Goal: Navigation & Orientation: Find specific page/section

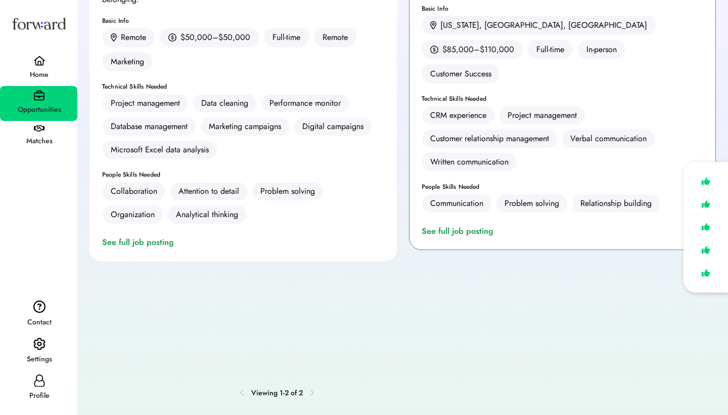
scroll to position [189, 0]
click at [311, 392] on icon at bounding box center [312, 393] width 8 height 8
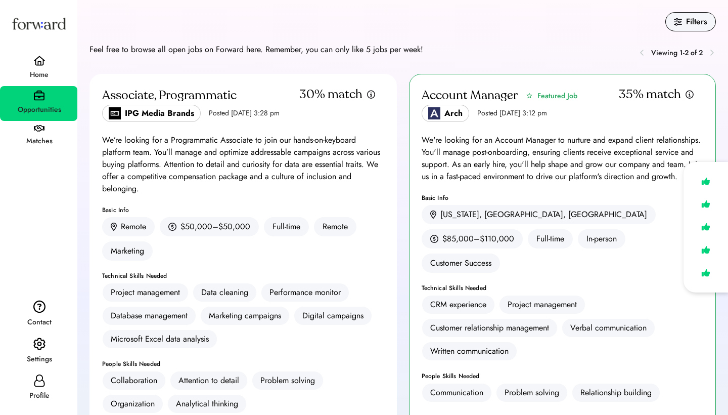
scroll to position [0, 0]
click at [65, 95] on div "Opportunities" at bounding box center [38, 103] width 77 height 35
click at [47, 95] on div "Opportunities" at bounding box center [38, 103] width 77 height 35
click at [40, 95] on img at bounding box center [39, 95] width 11 height 11
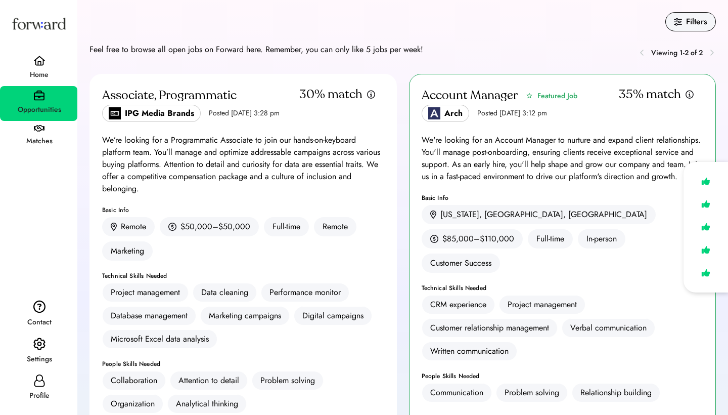
click at [40, 95] on img at bounding box center [39, 95] width 11 height 11
click at [40, 71] on div "Home" at bounding box center [39, 75] width 76 height 12
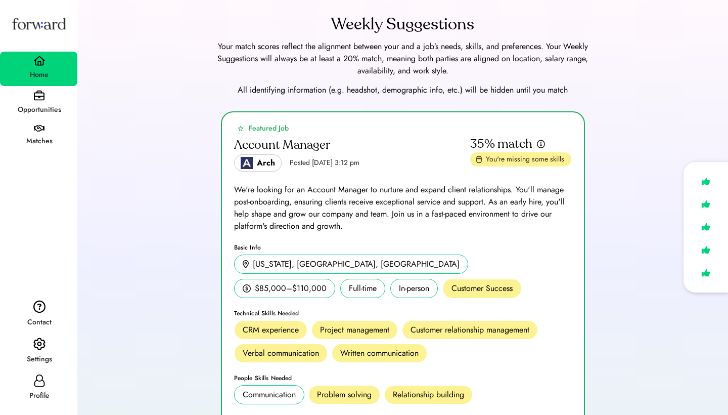
click at [38, 103] on div "Opportunities" at bounding box center [39, 110] width 76 height 18
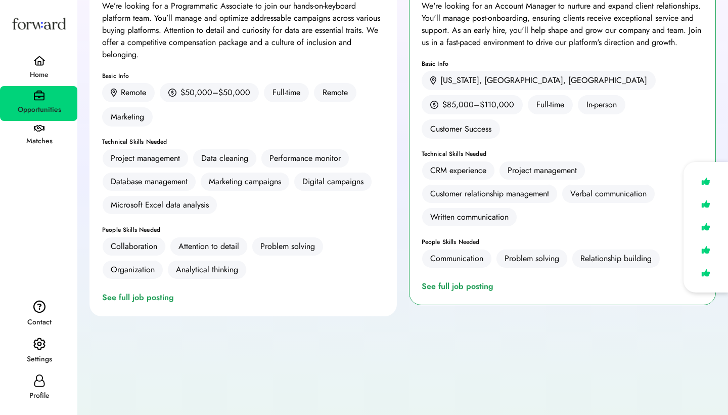
scroll to position [133, 0]
click at [54, 134] on div "Matches" at bounding box center [39, 141] width 76 height 18
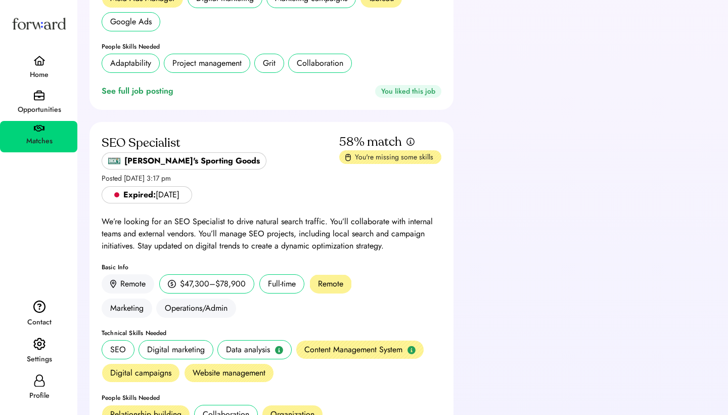
scroll to position [642, 0]
